Goal: Task Accomplishment & Management: Manage account settings

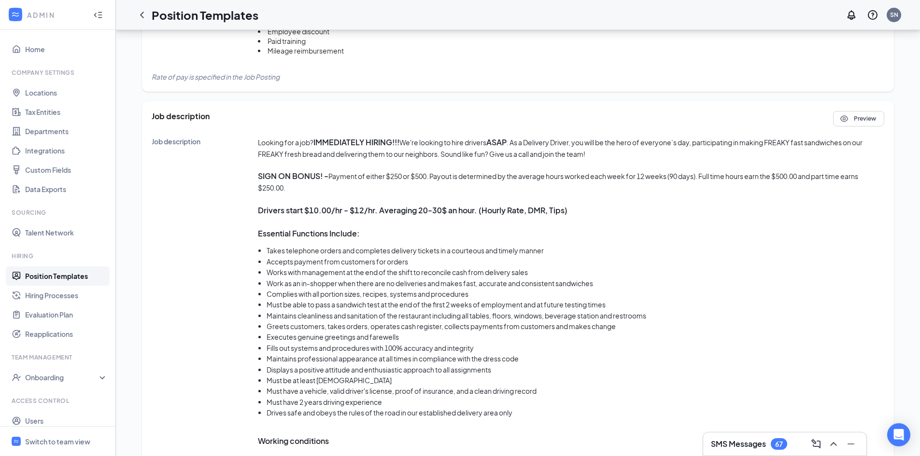
scroll to position [435, 0]
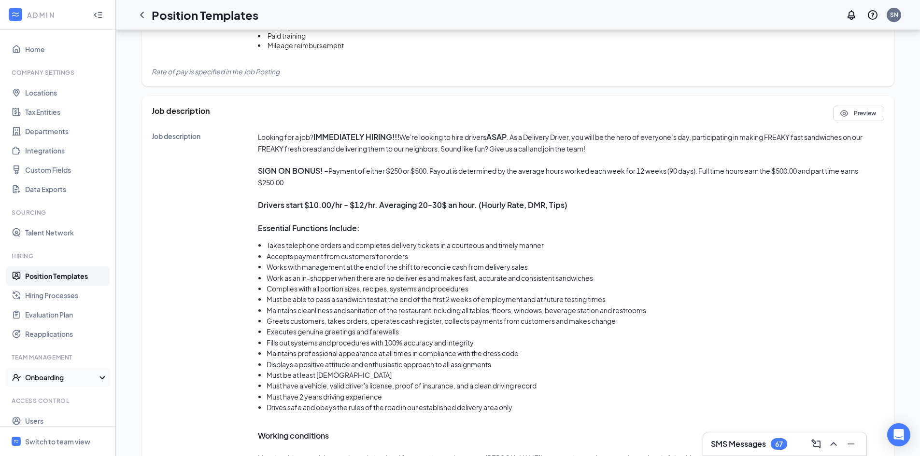
click at [100, 379] on icon at bounding box center [104, 379] width 8 height 0
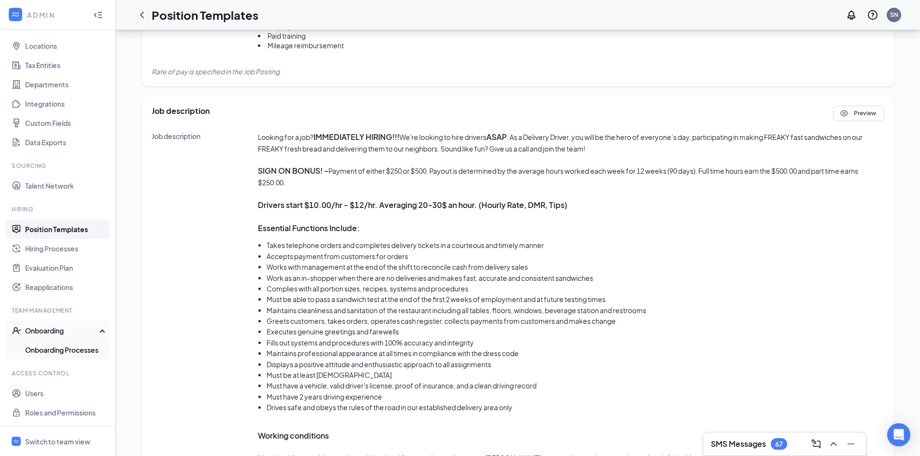
click at [94, 352] on link "Onboarding Processes" at bounding box center [66, 350] width 83 height 19
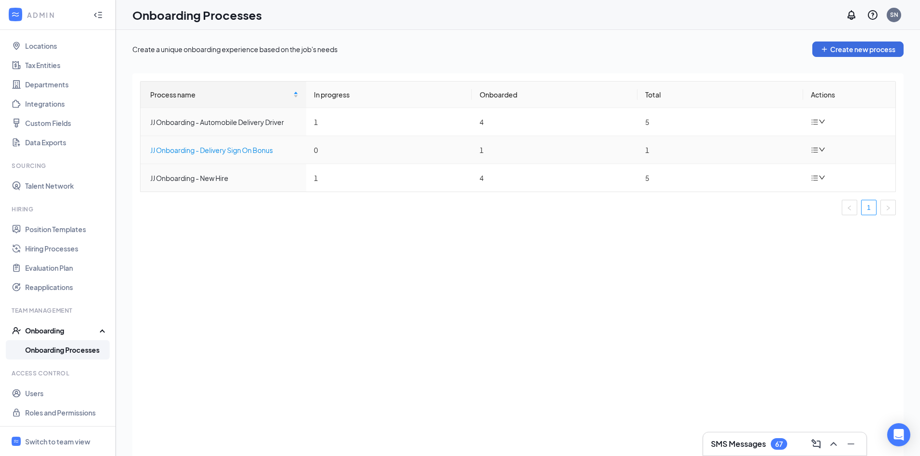
click at [227, 152] on div "JJ Onboarding - Delivery Sign On Bonus" at bounding box center [224, 150] width 148 height 11
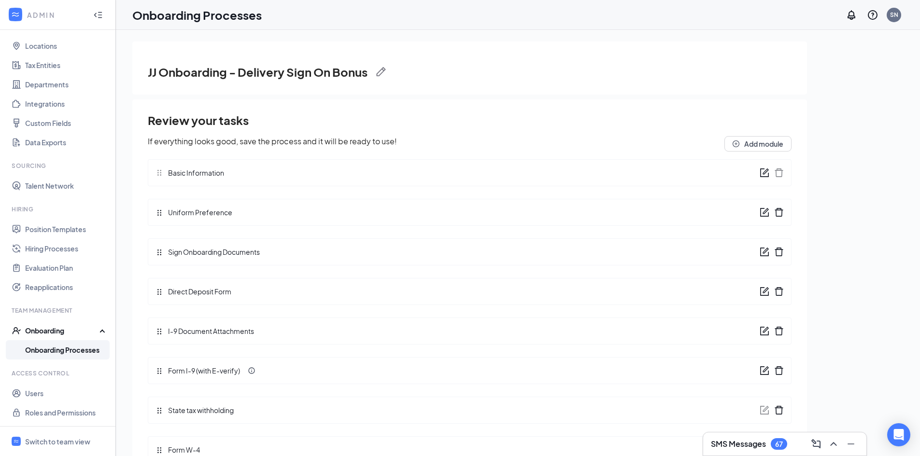
click at [763, 253] on icon "form" at bounding box center [766, 251] width 6 height 6
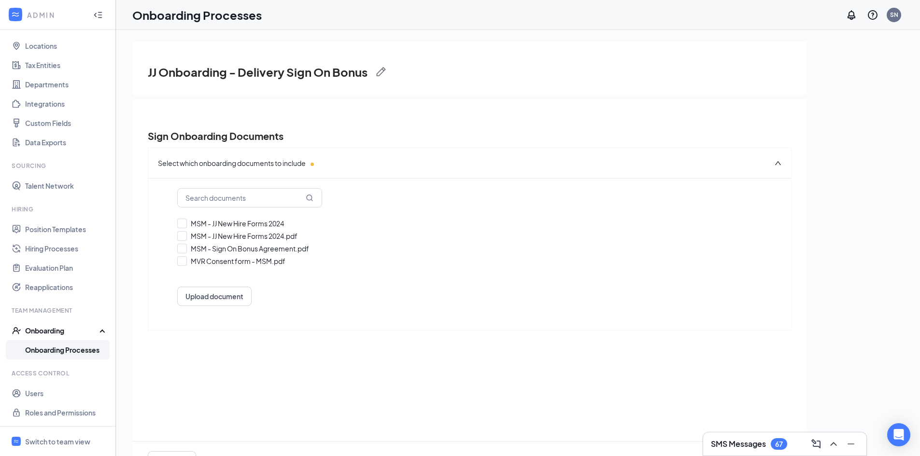
checkbox input "true"
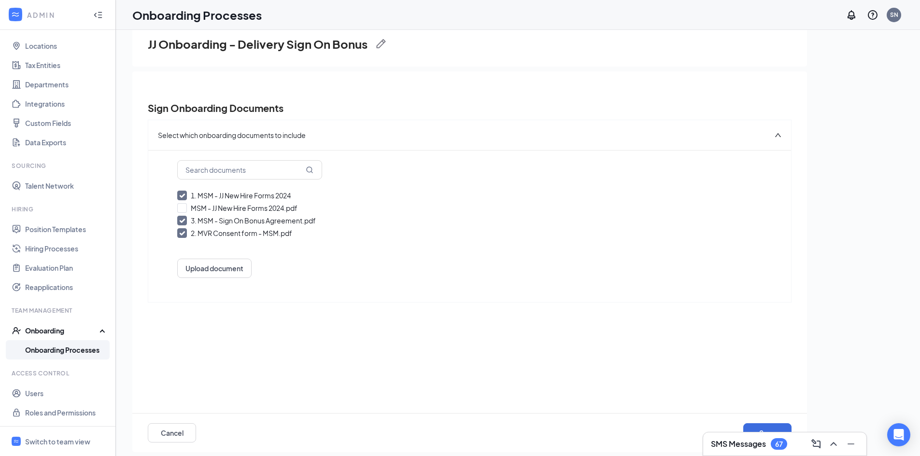
scroll to position [43, 0]
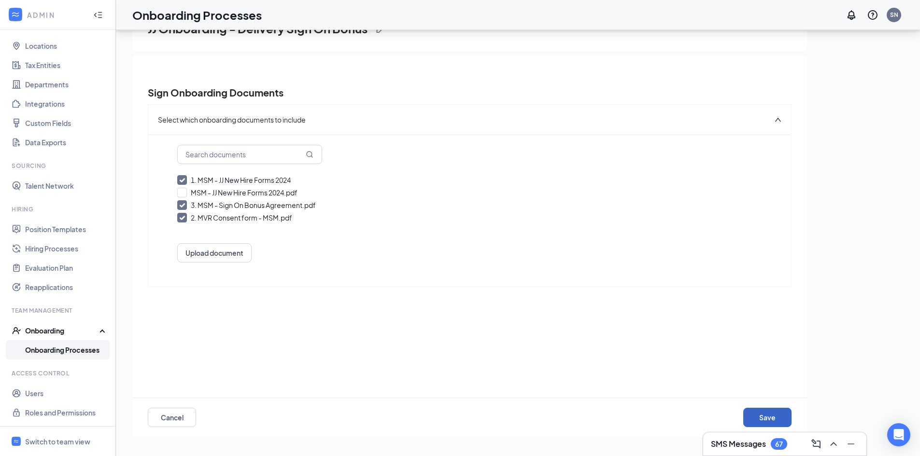
click at [777, 418] on button "Save" at bounding box center [767, 417] width 48 height 19
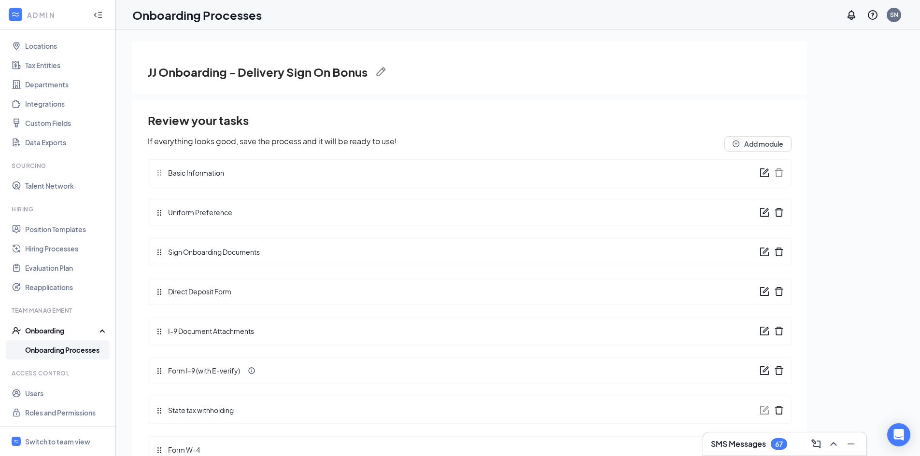
scroll to position [35, 0]
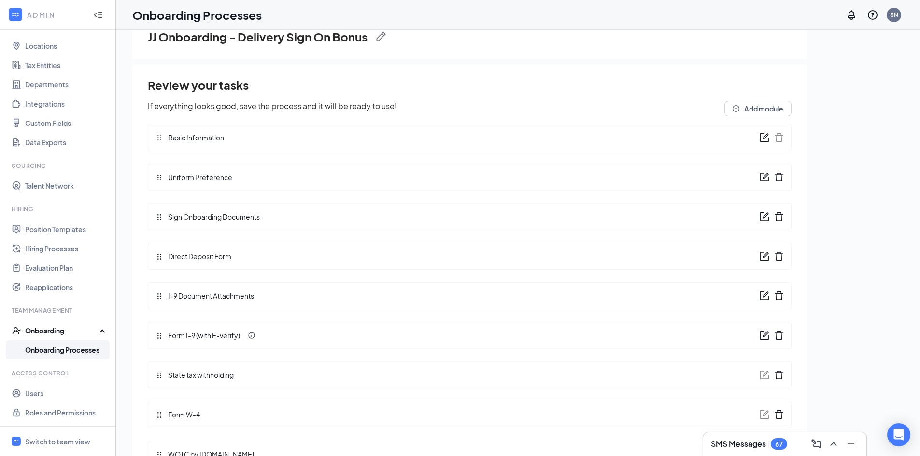
click at [72, 345] on link "Onboarding Processes" at bounding box center [66, 350] width 83 height 19
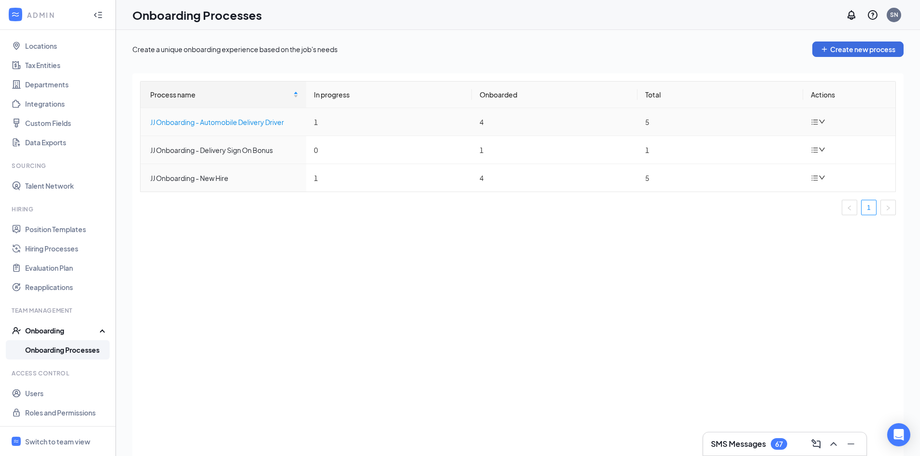
click at [189, 124] on div "JJ Onboarding - Automobile Delivery Driver" at bounding box center [224, 122] width 148 height 11
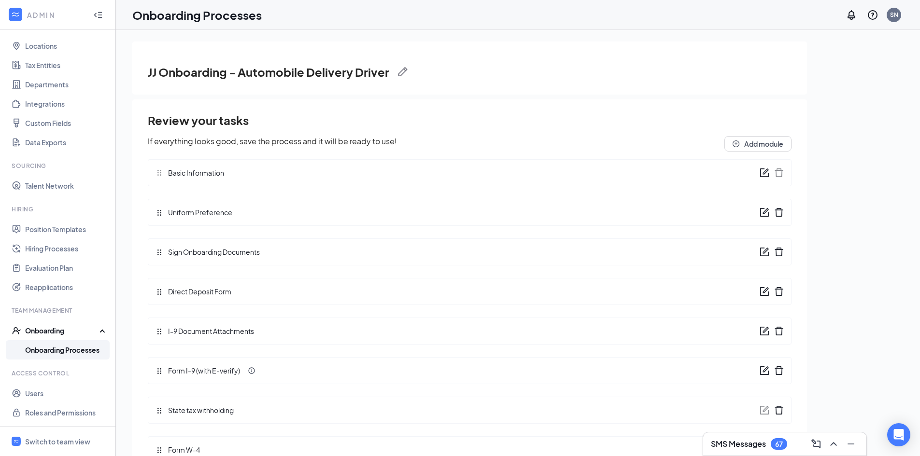
click at [762, 251] on icon "form" at bounding box center [765, 252] width 10 height 10
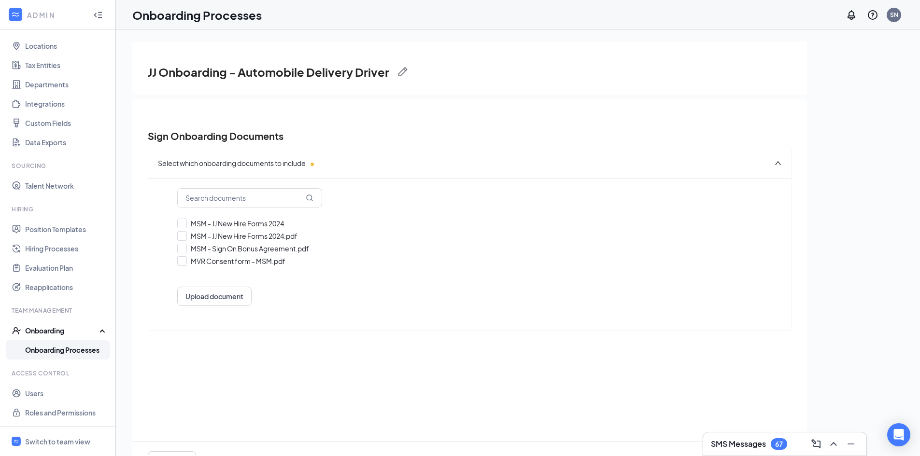
checkbox input "true"
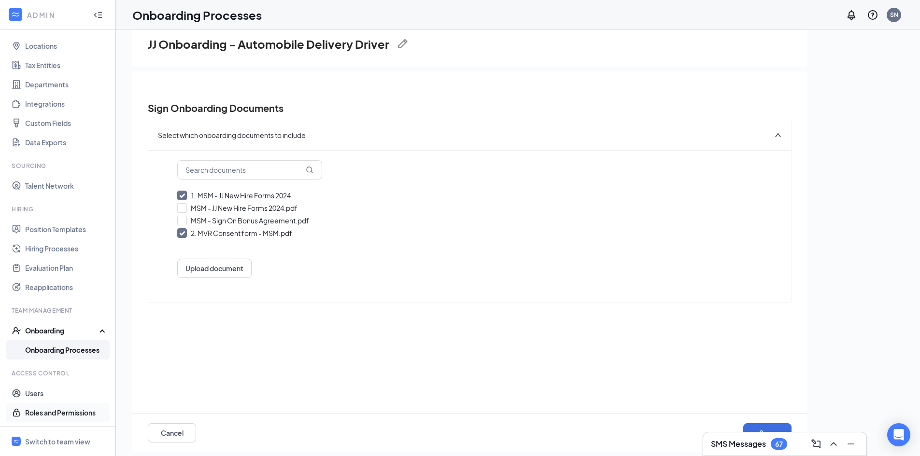
scroll to position [43, 0]
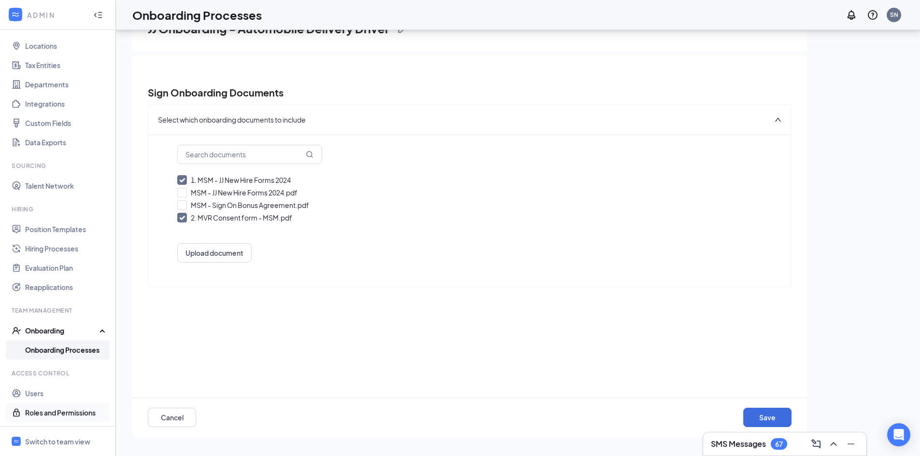
click at [49, 412] on link "Roles and Permissions" at bounding box center [66, 412] width 83 height 19
